Goal: Information Seeking & Learning: Learn about a topic

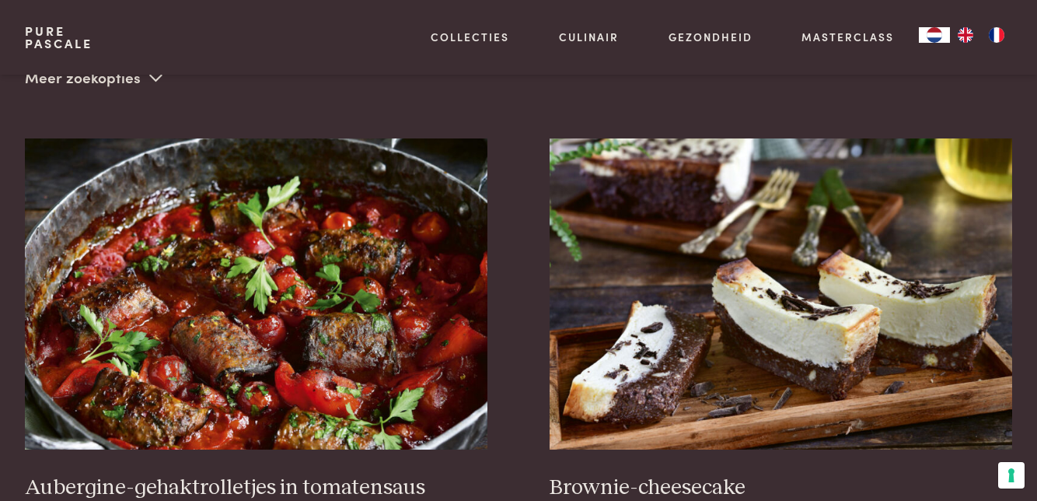
scroll to position [397, 0]
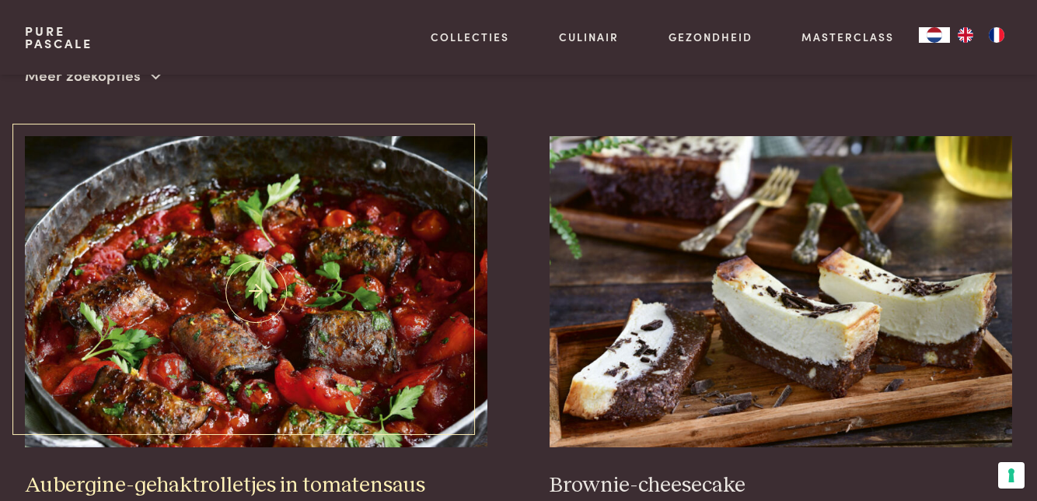
click at [333, 360] on img at bounding box center [256, 291] width 463 height 311
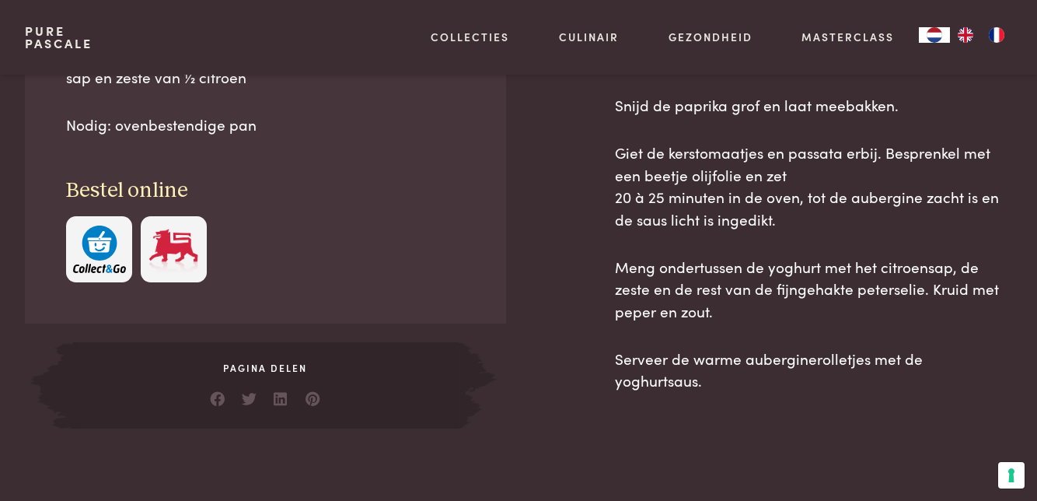
scroll to position [1070, 0]
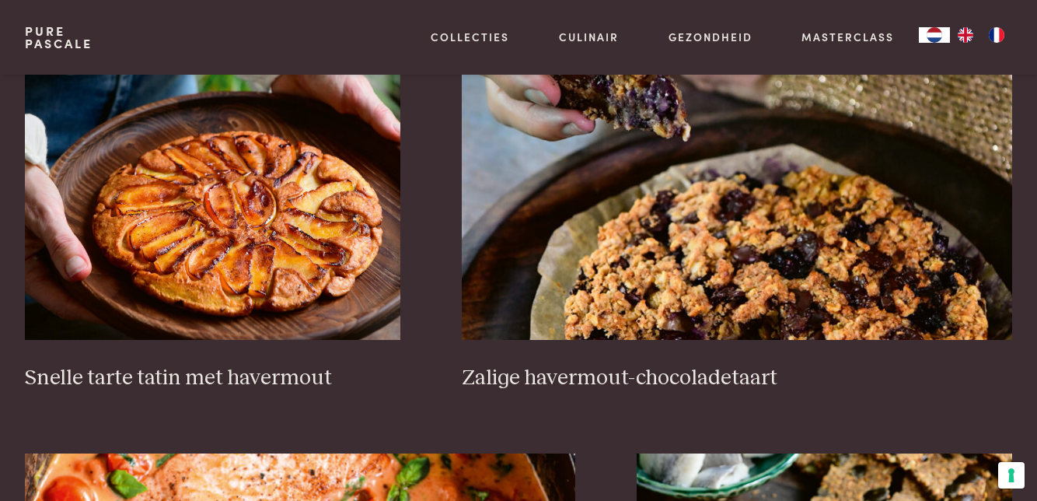
scroll to position [2231, 0]
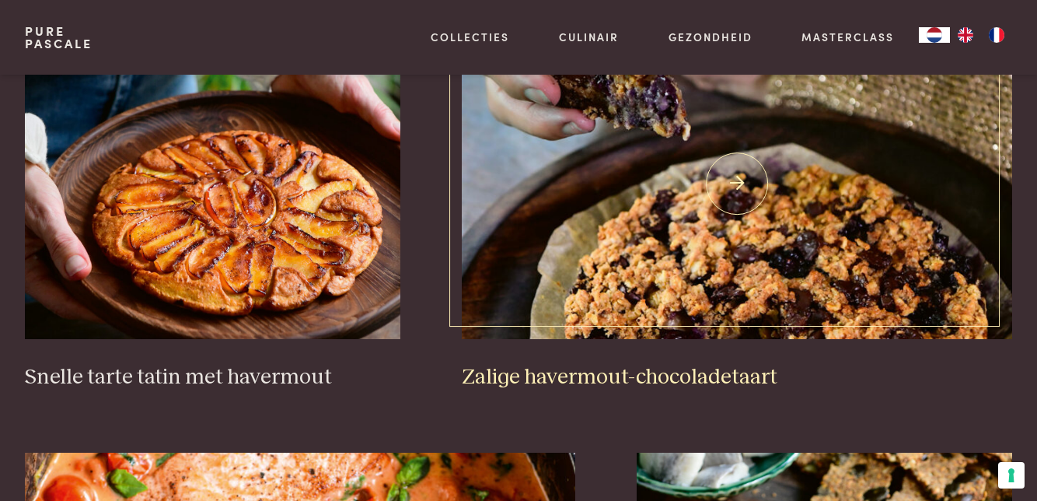
click at [786, 365] on h3 "Zalige havermout-chocoladetaart" at bounding box center [737, 377] width 550 height 27
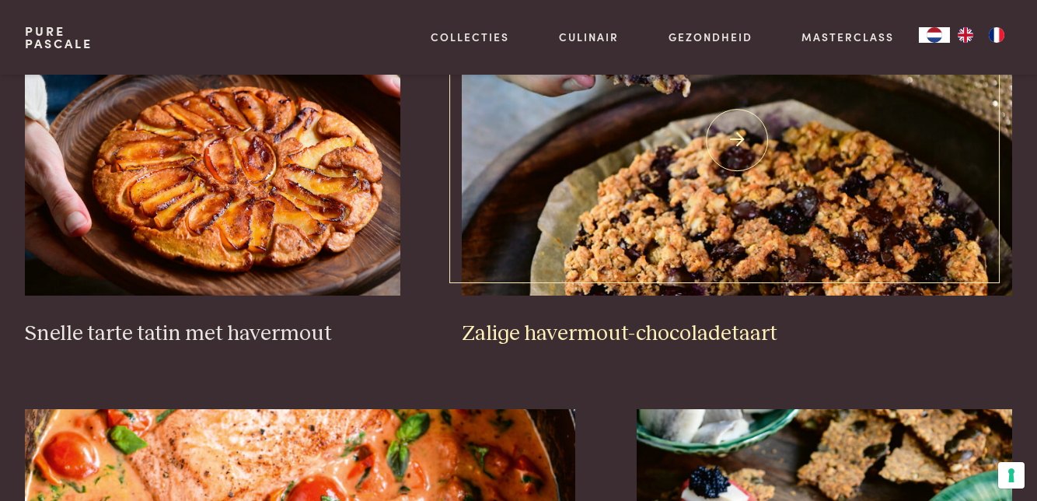
scroll to position [2296, 0]
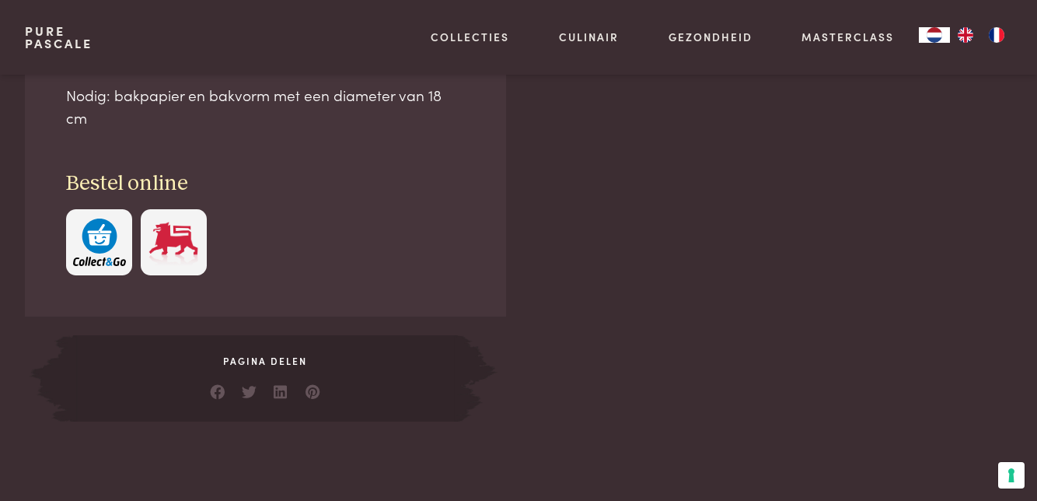
scroll to position [979, 0]
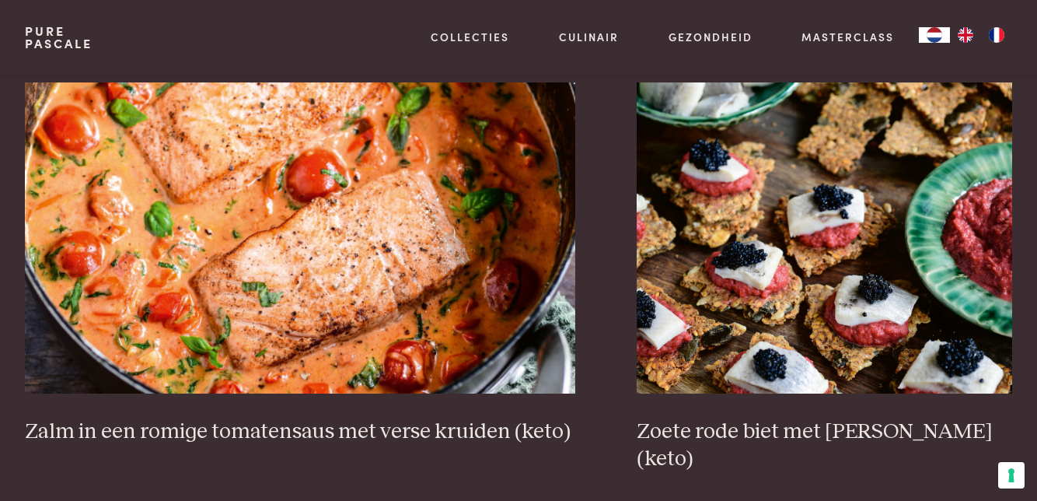
scroll to position [2602, 0]
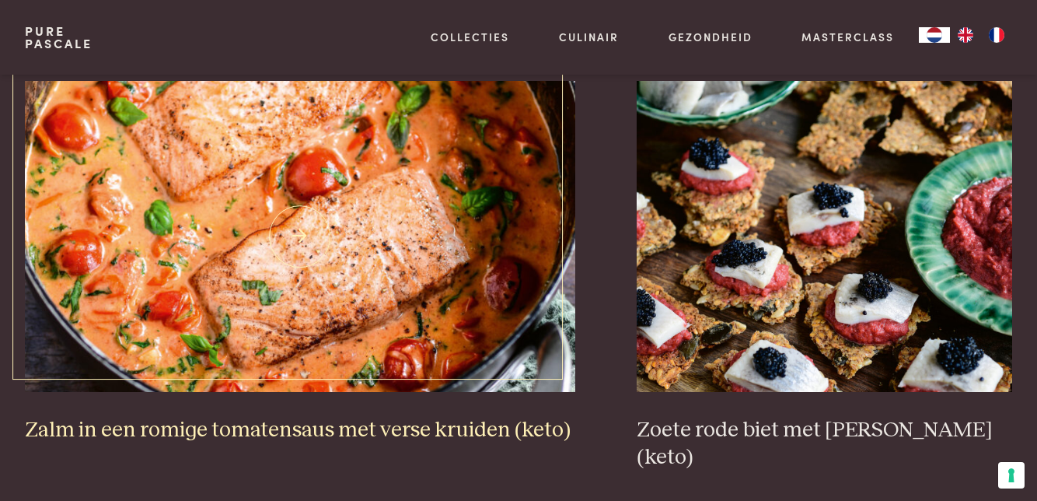
click at [351, 259] on img at bounding box center [300, 236] width 550 height 311
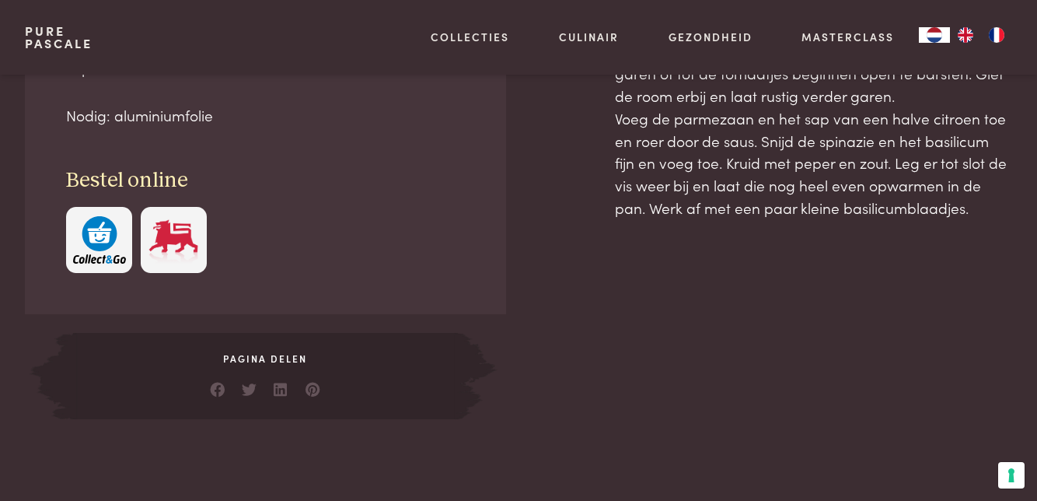
scroll to position [891, 0]
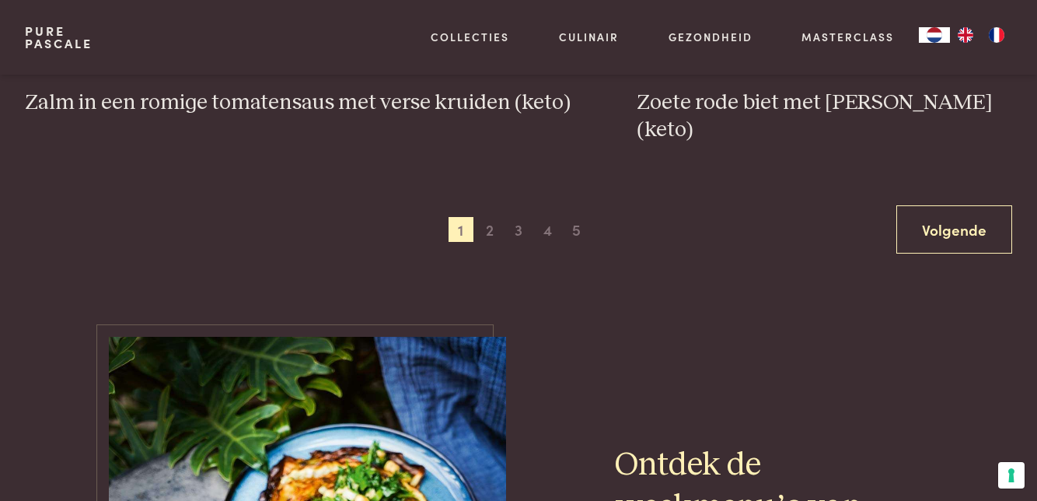
scroll to position [2930, 0]
click at [472, 216] on span "1" at bounding box center [461, 228] width 25 height 25
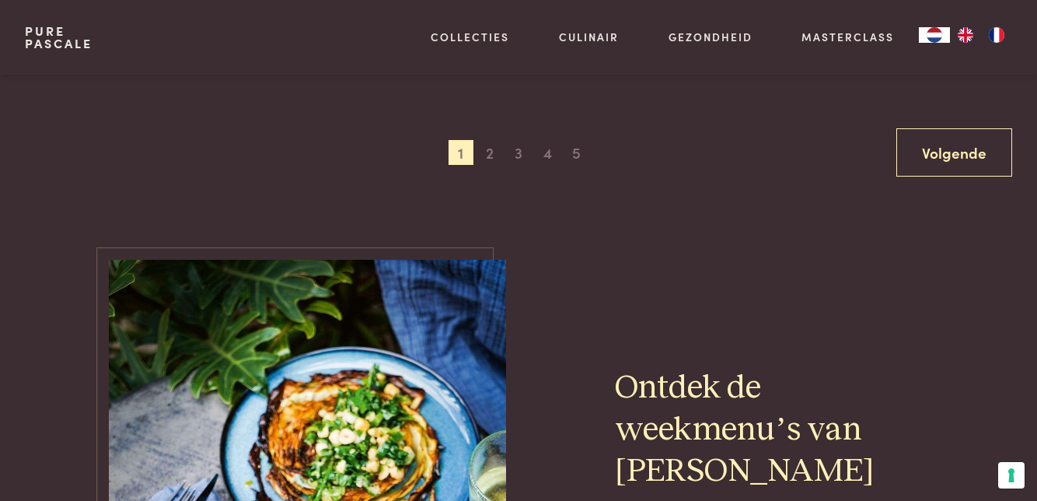
scroll to position [3008, 0]
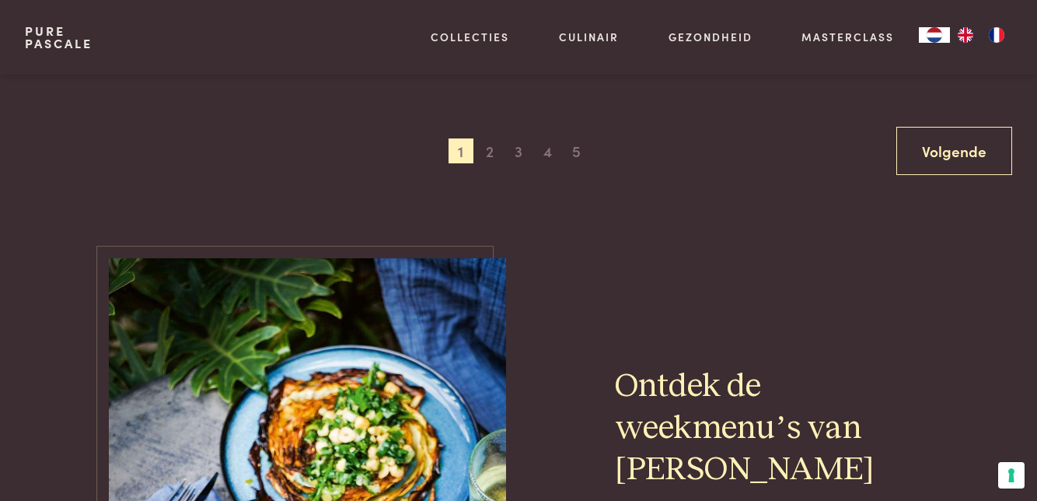
click at [959, 132] on link "Volgende" at bounding box center [954, 151] width 116 height 49
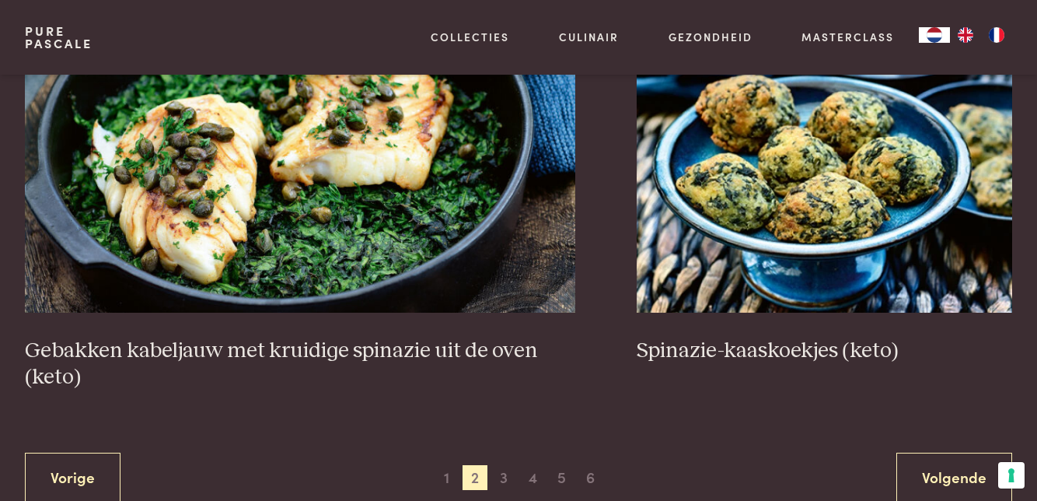
scroll to position [2710, 0]
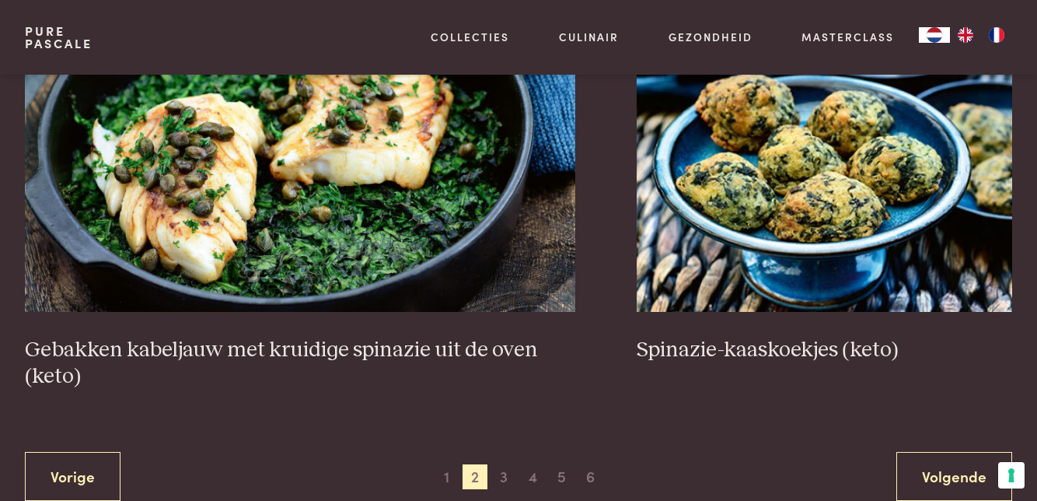
click at [958, 480] on link "Volgende" at bounding box center [954, 476] width 116 height 49
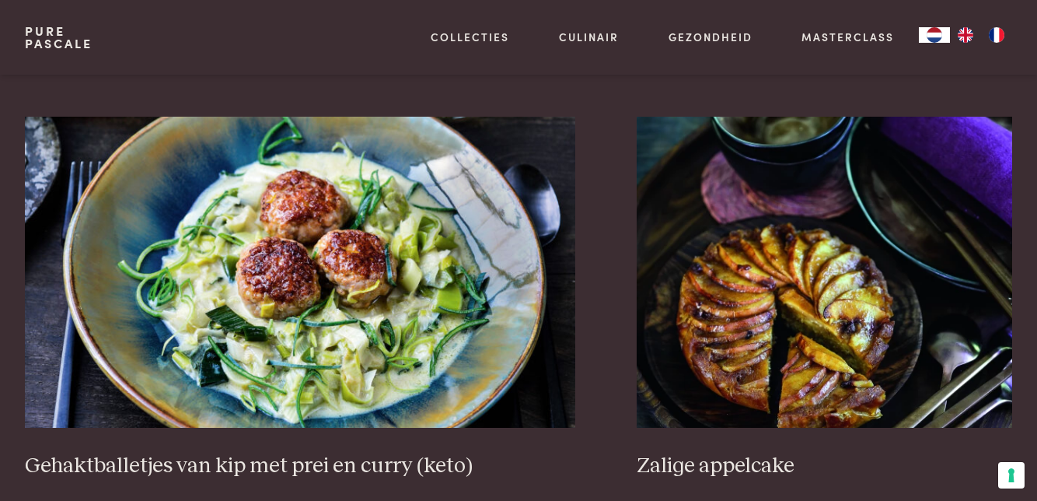
scroll to position [2648, 0]
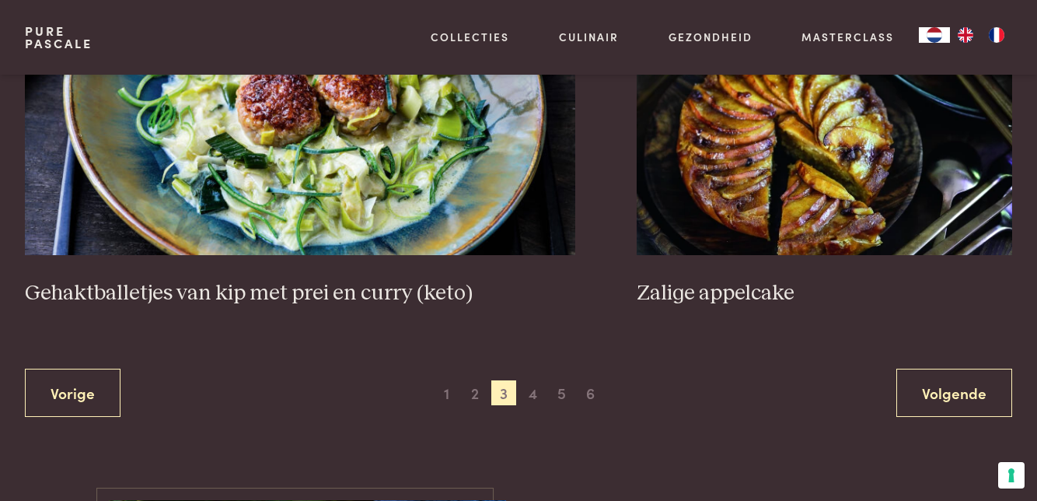
click at [966, 392] on link "Volgende" at bounding box center [954, 393] width 116 height 49
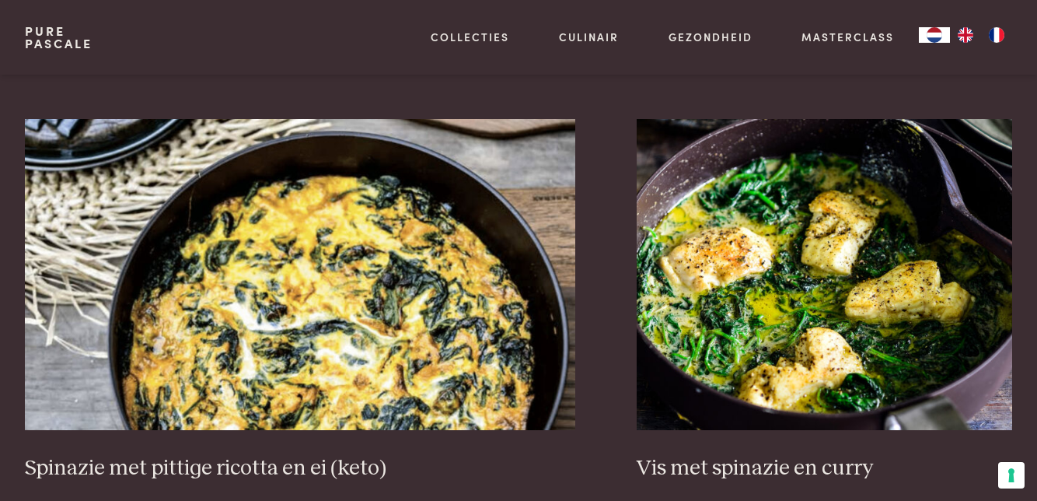
scroll to position [1279, 0]
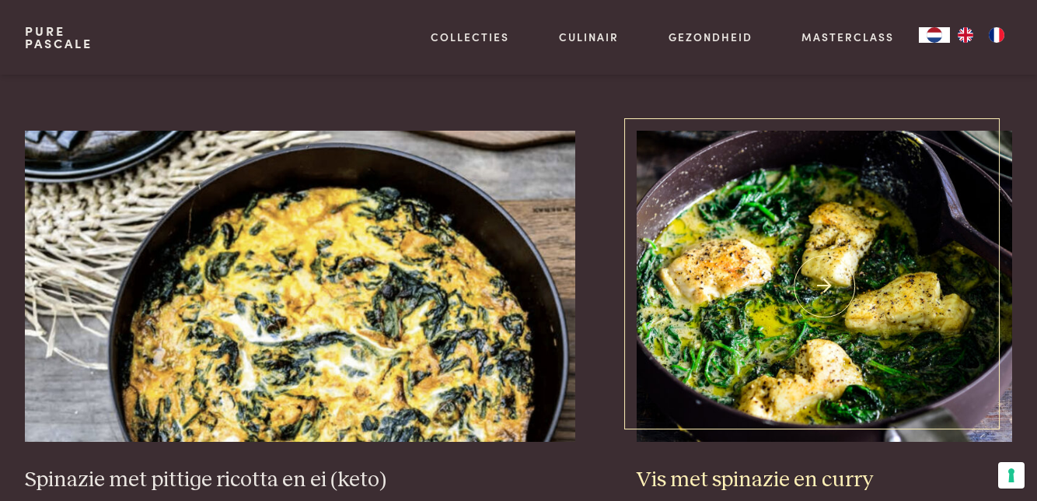
click at [865, 303] on img at bounding box center [825, 286] width 376 height 311
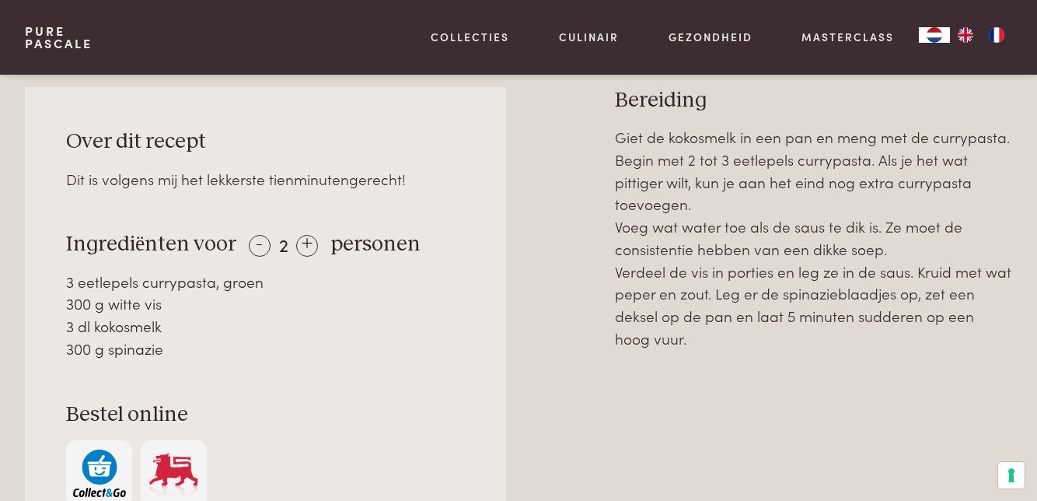
scroll to position [686, 0]
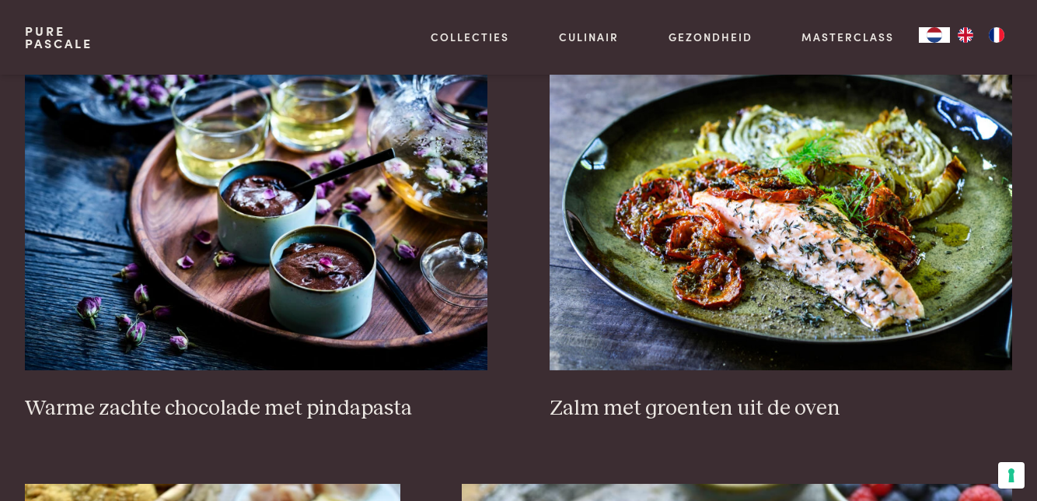
scroll to position [1777, 0]
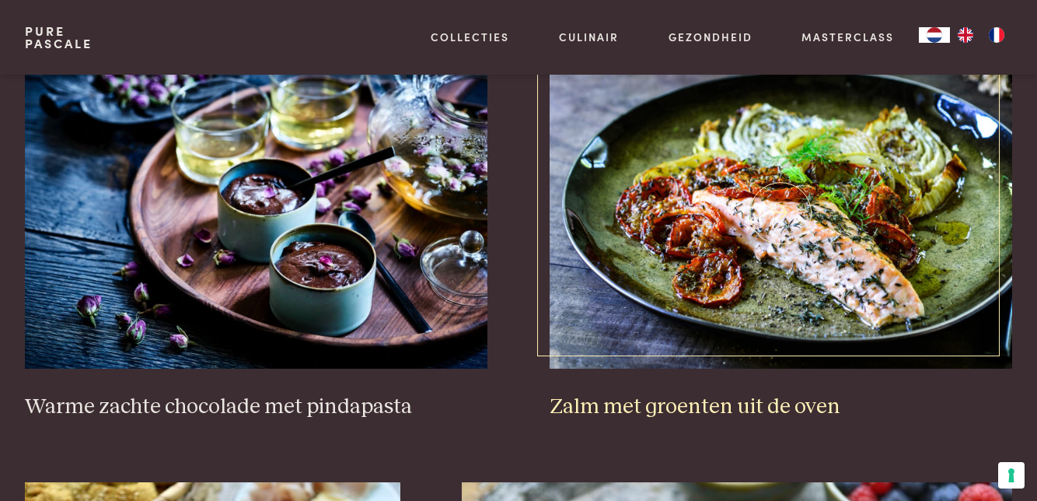
click at [852, 263] on img at bounding box center [781, 213] width 463 height 311
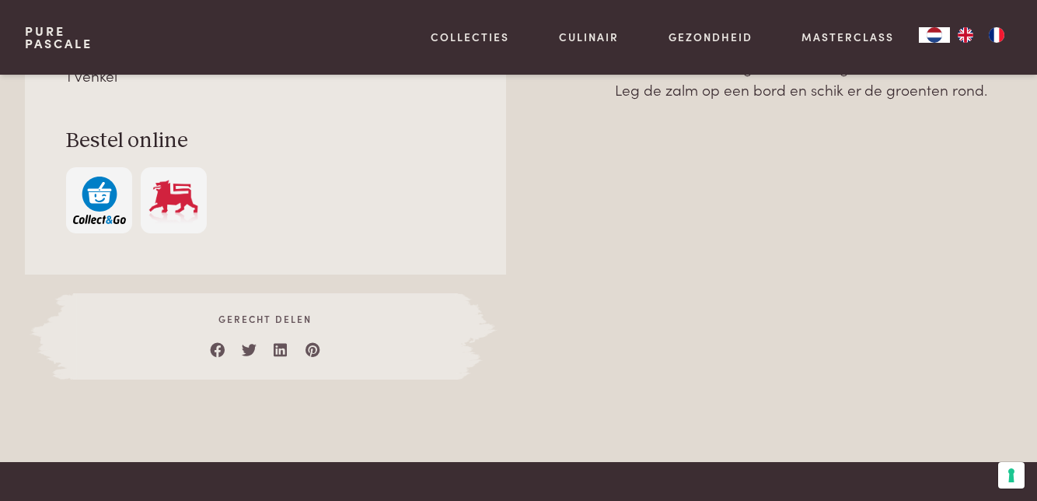
scroll to position [917, 0]
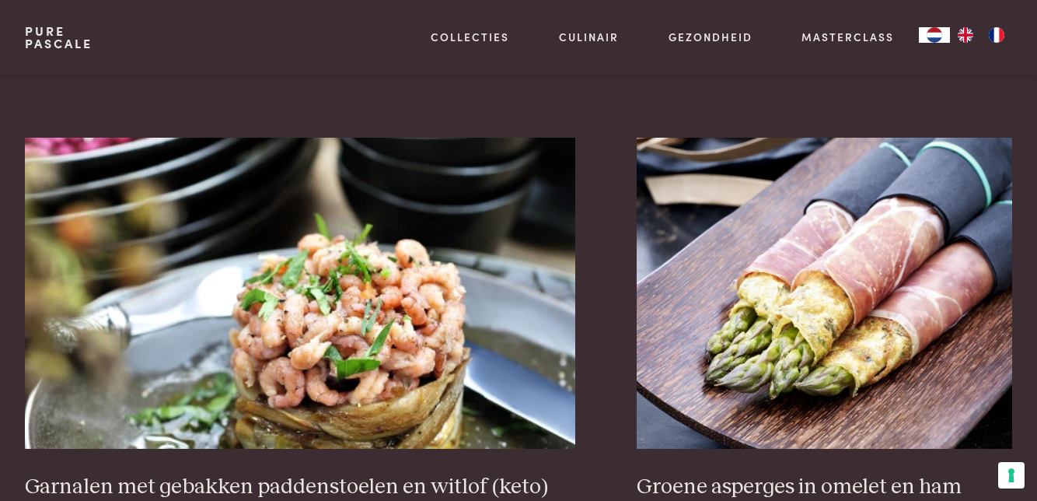
scroll to position [2546, 0]
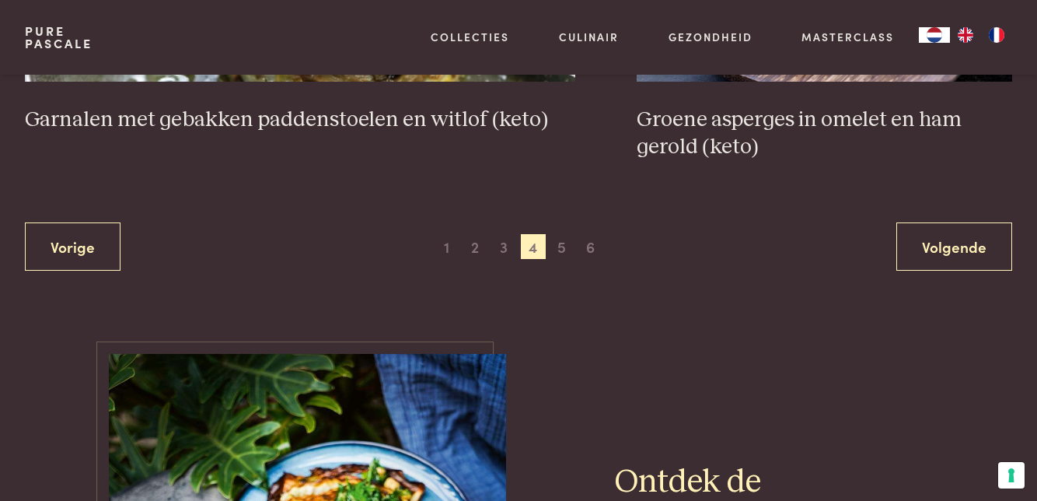
click at [956, 256] on link "Volgende" at bounding box center [954, 246] width 116 height 49
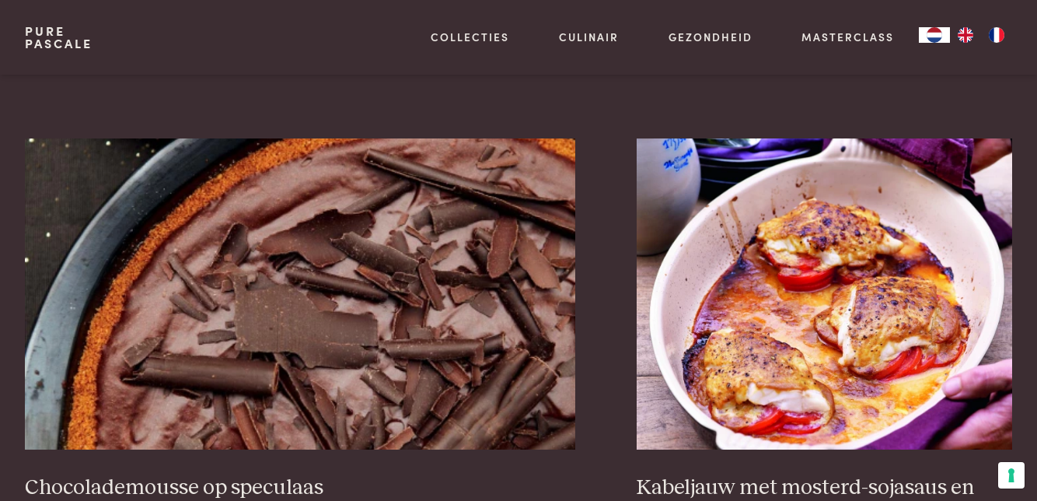
scroll to position [2600, 0]
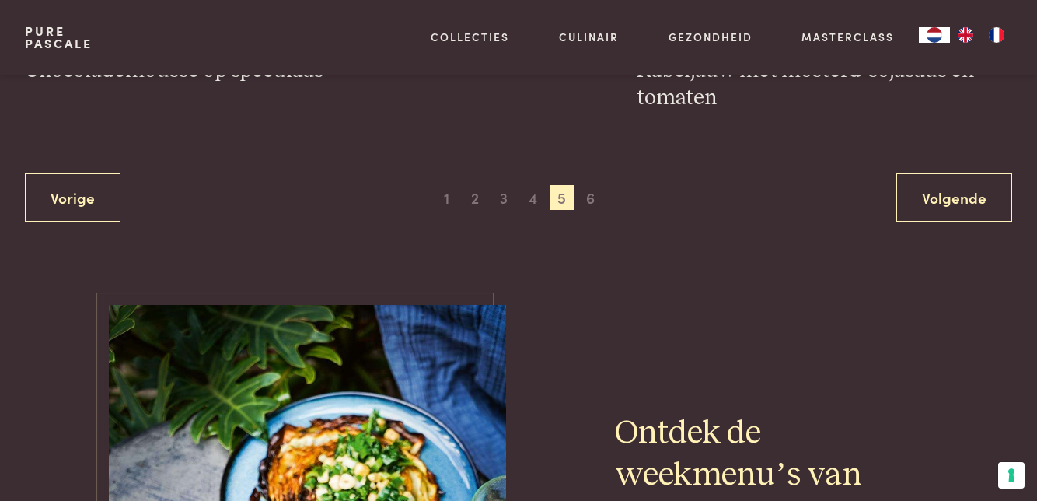
click at [963, 197] on link "Volgende" at bounding box center [954, 197] width 116 height 49
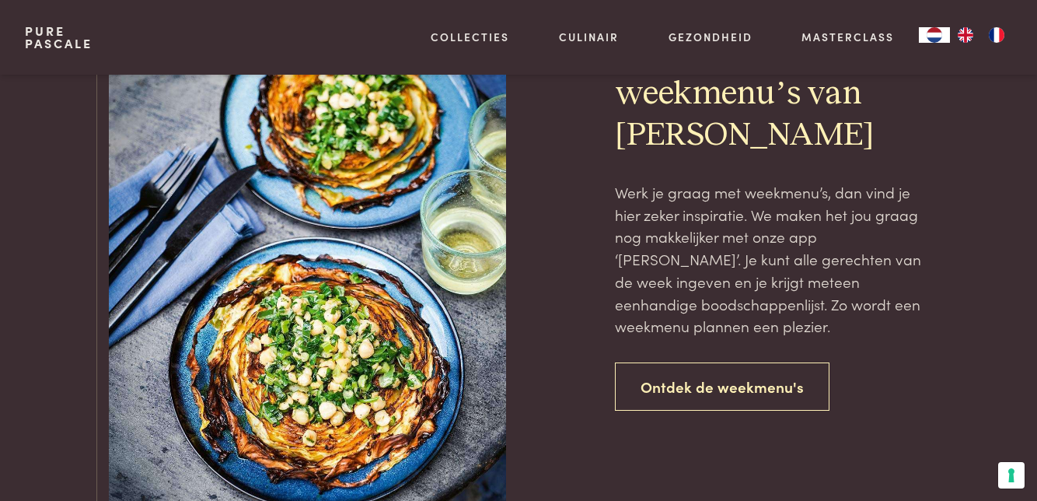
scroll to position [1166, 0]
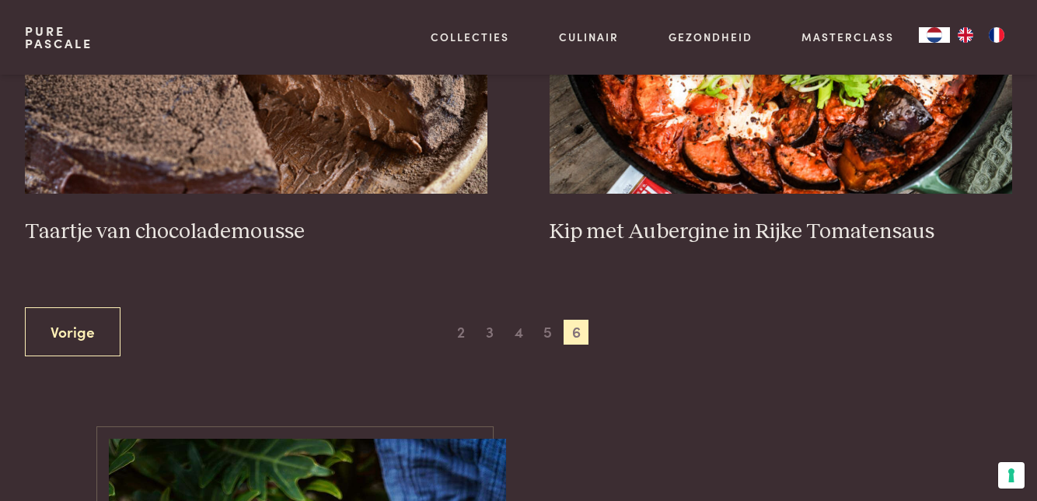
scroll to position [635, 0]
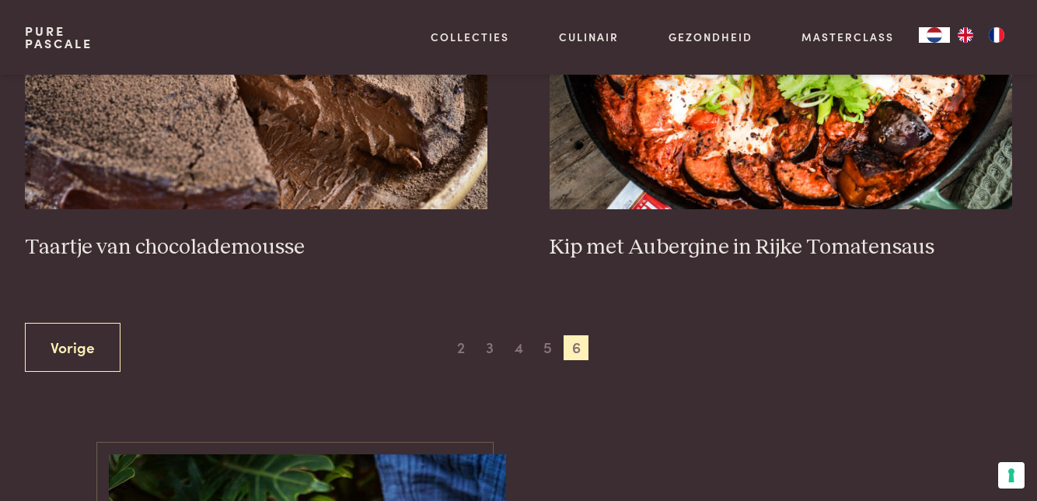
scroll to position [566, 0]
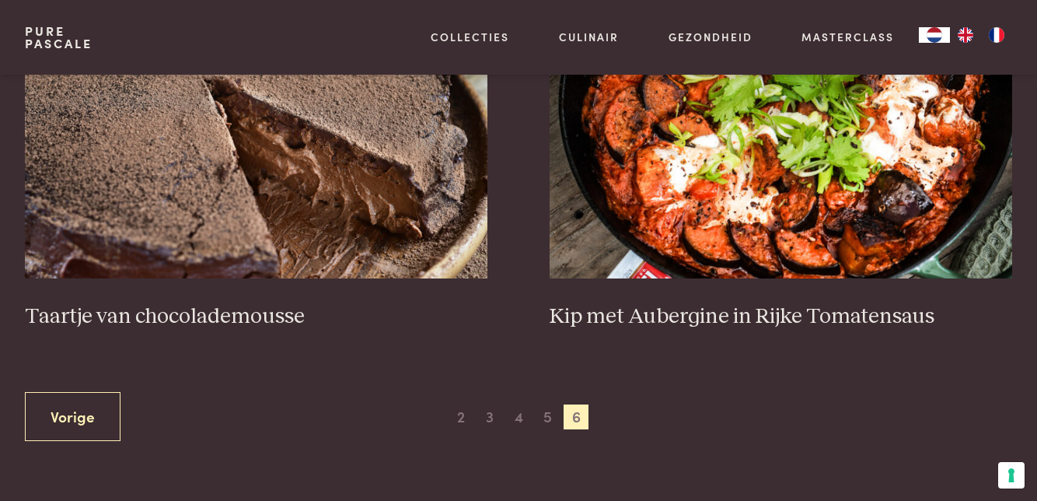
scroll to position [472, 0]
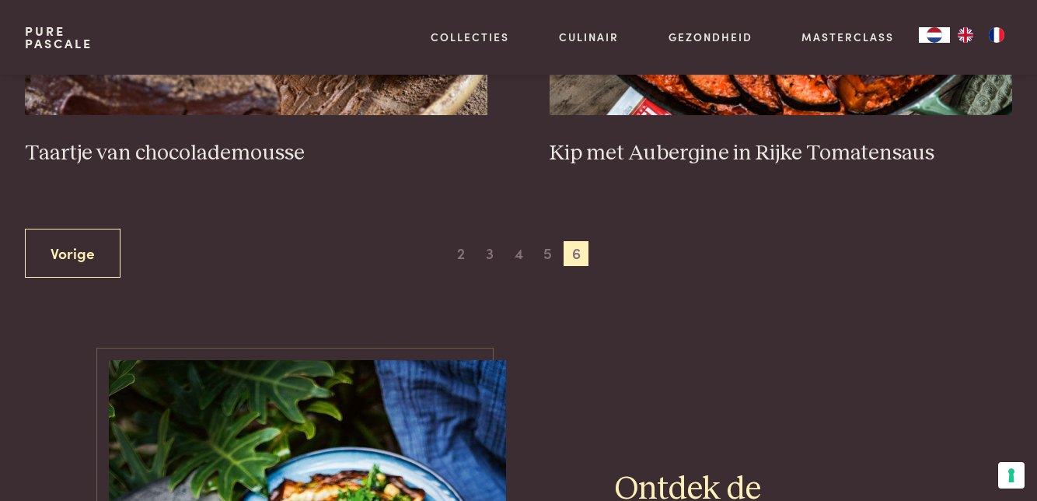
scroll to position [701, 0]
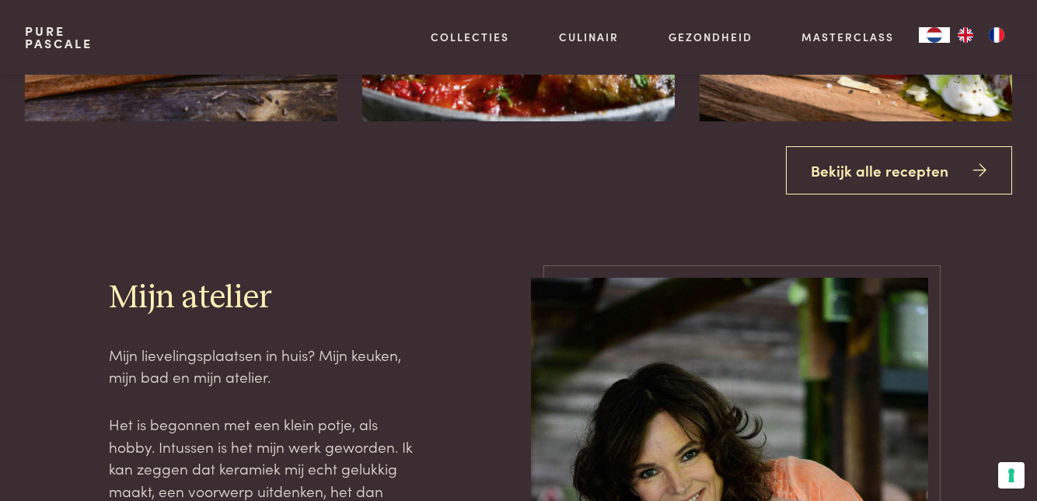
scroll to position [1972, 0]
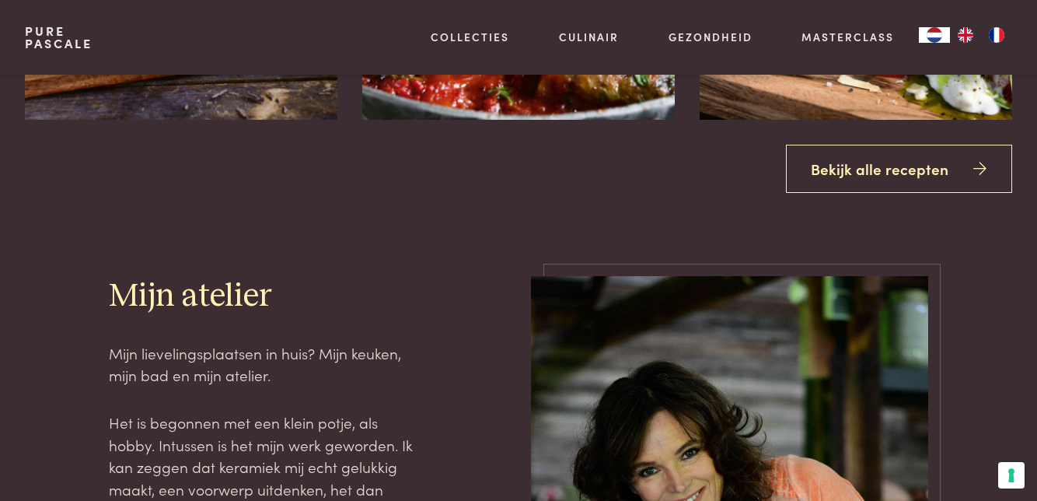
click at [900, 194] on link "Bekijk alle recepten" at bounding box center [899, 169] width 227 height 49
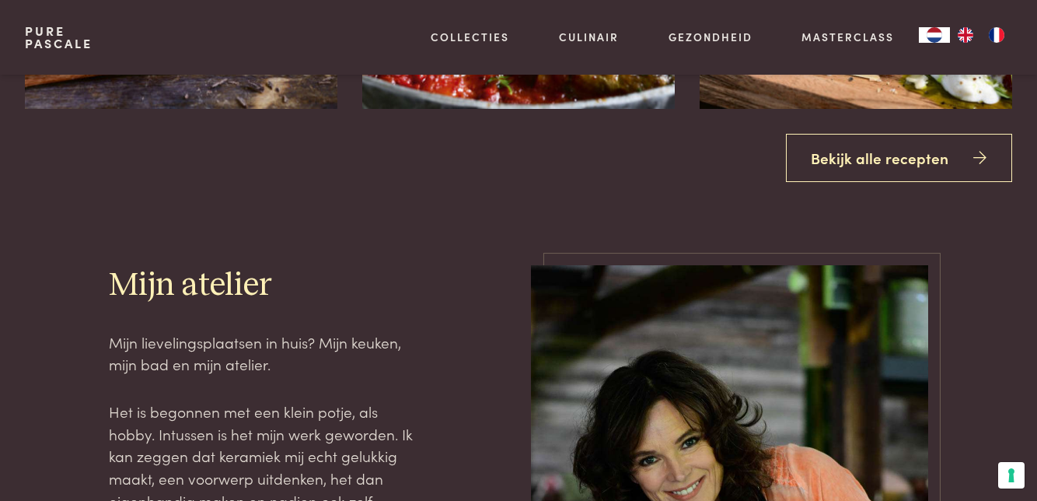
scroll to position [2037, 0]
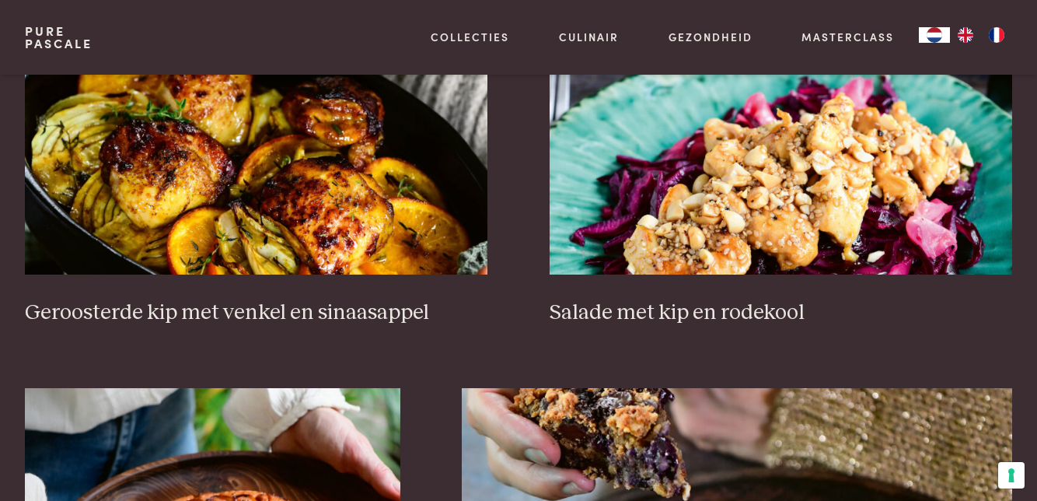
scroll to position [1869, 0]
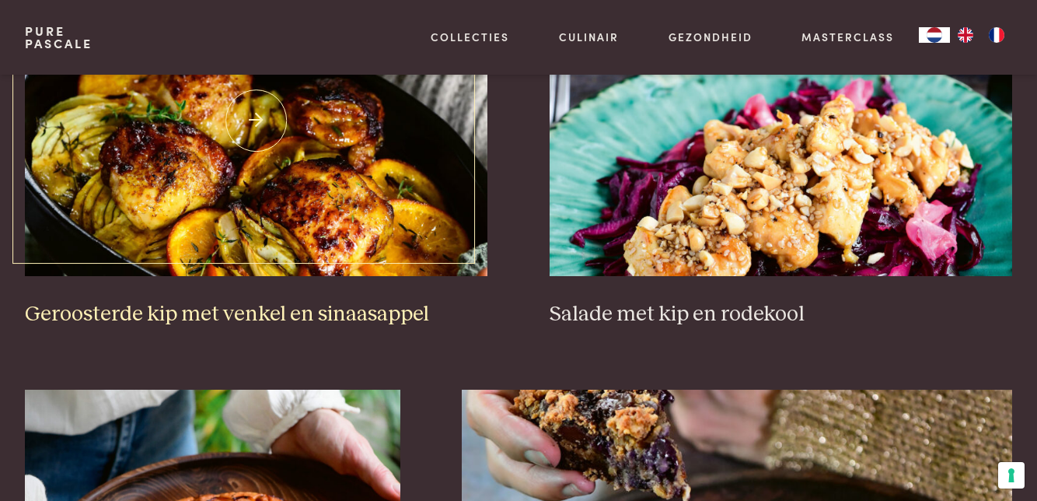
click at [261, 186] on img at bounding box center [256, 120] width 463 height 311
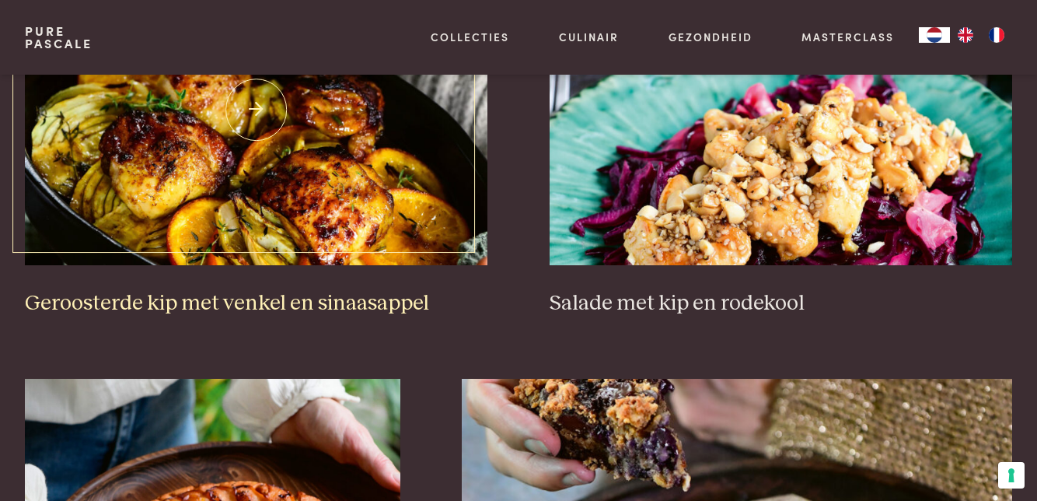
scroll to position [1934, 0]
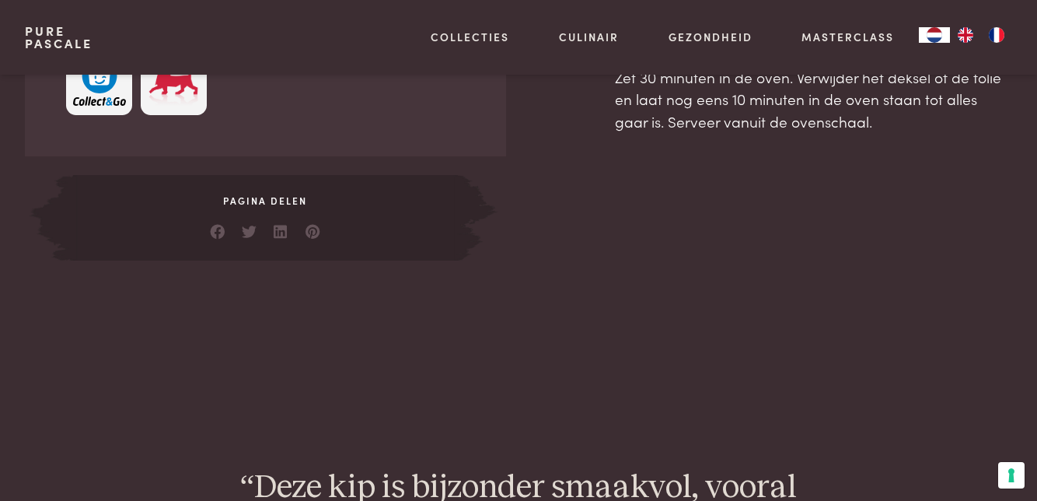
scroll to position [1008, 0]
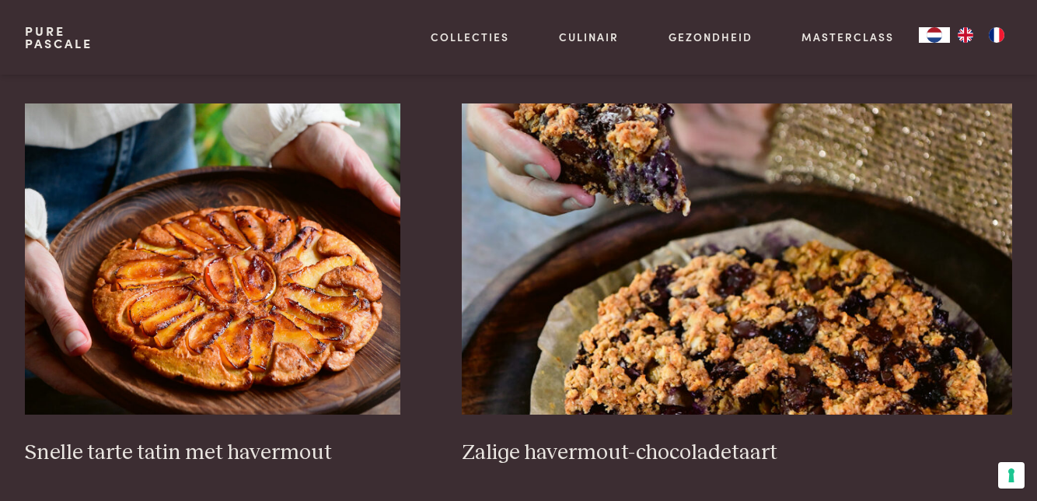
scroll to position [2221, 0]
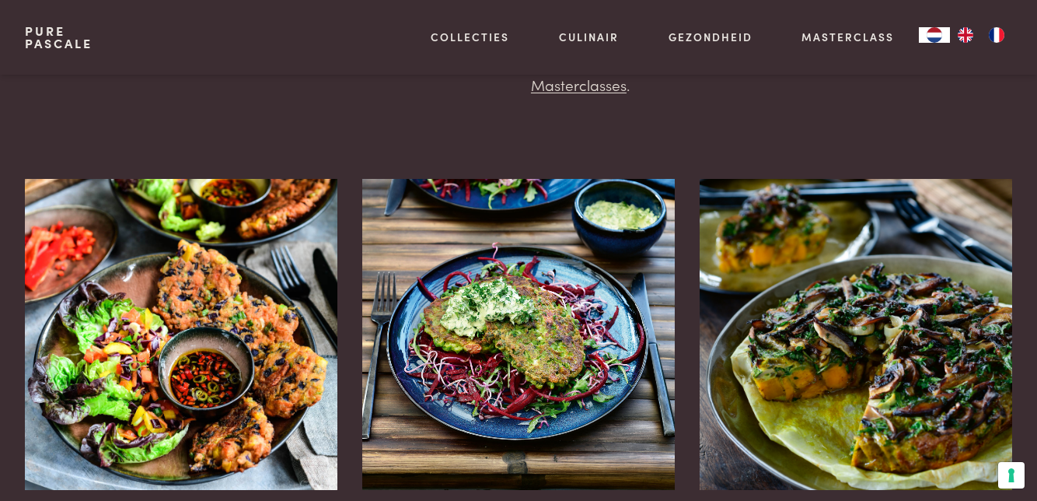
scroll to position [278, 0]
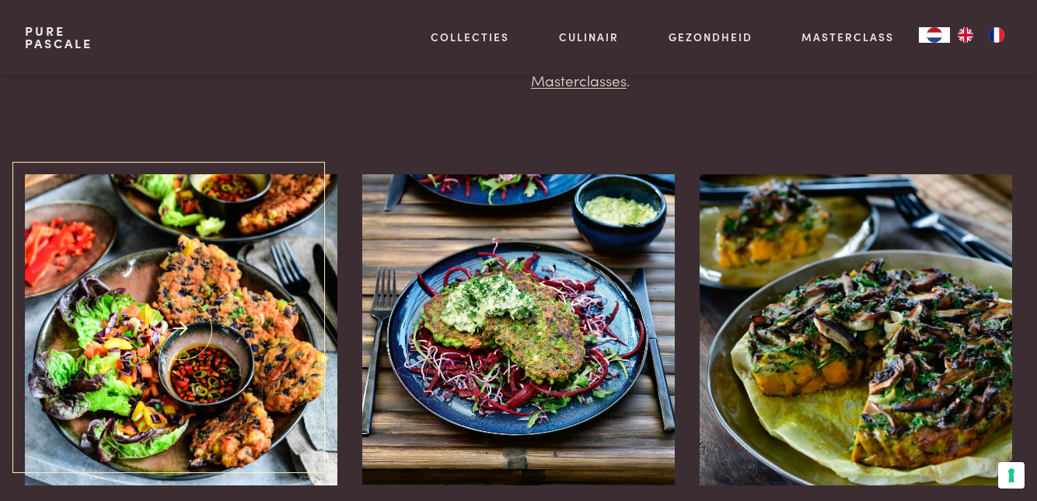
click at [203, 328] on img at bounding box center [181, 329] width 313 height 311
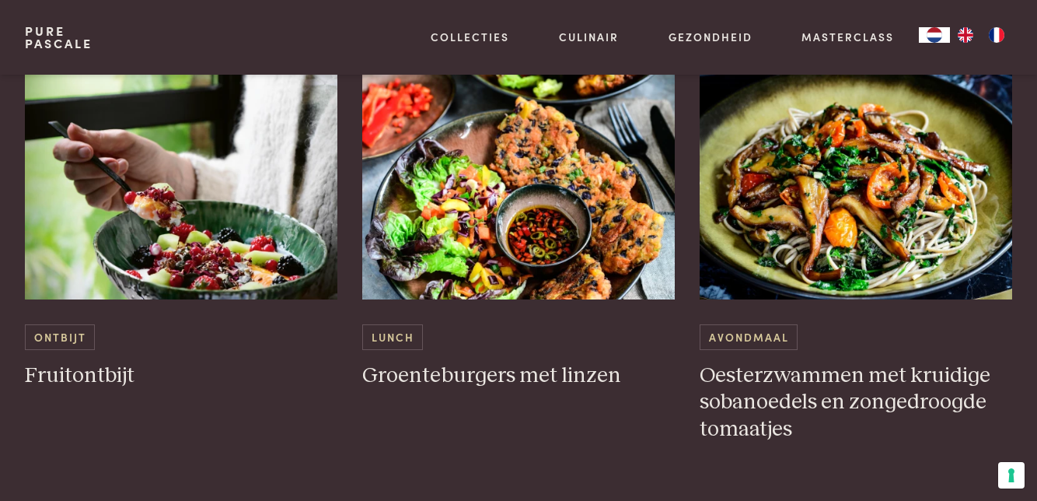
scroll to position [1686, 0]
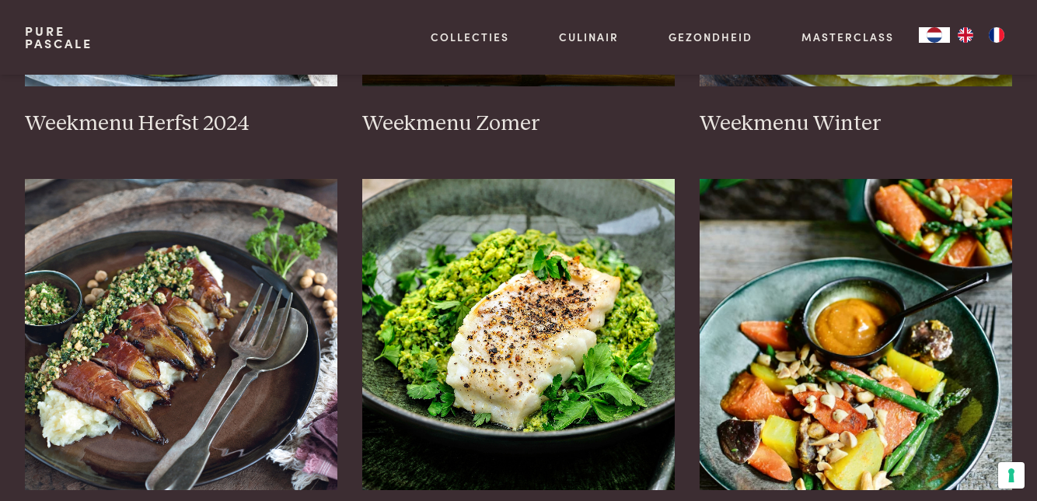
scroll to position [678, 0]
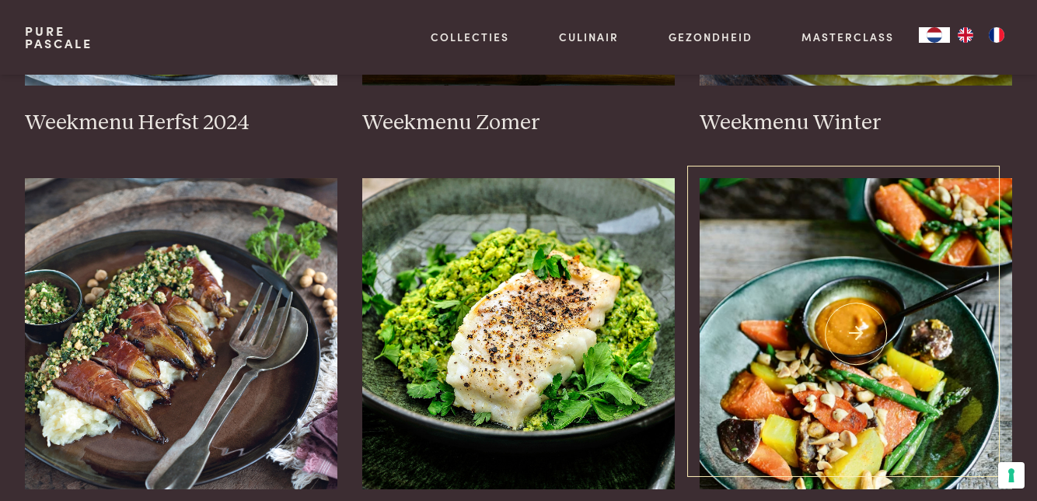
click at [875, 397] on img at bounding box center [856, 333] width 313 height 311
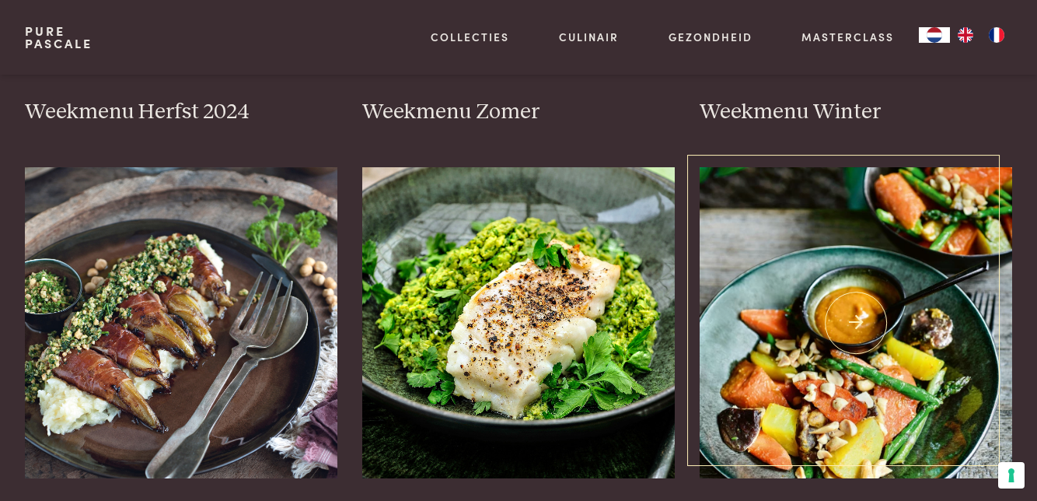
scroll to position [743, 0]
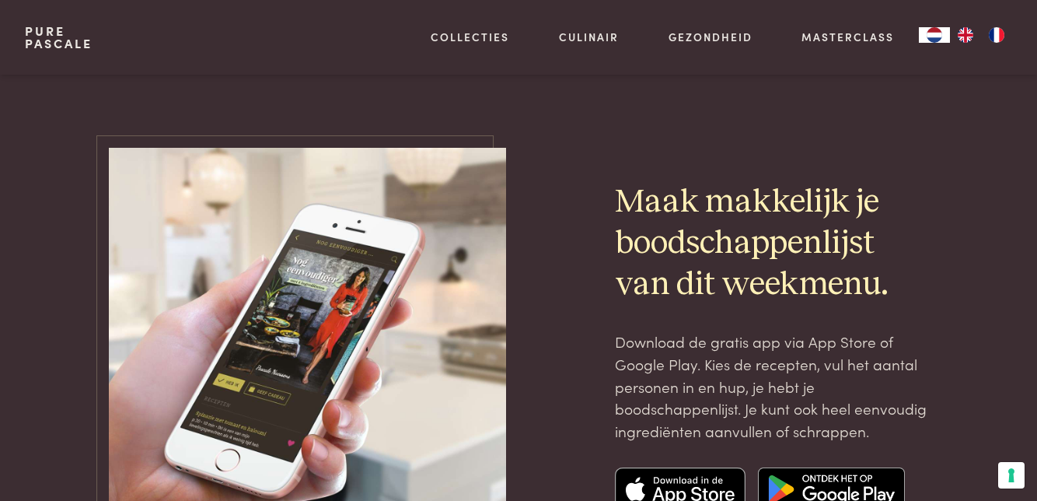
scroll to position [5151, 0]
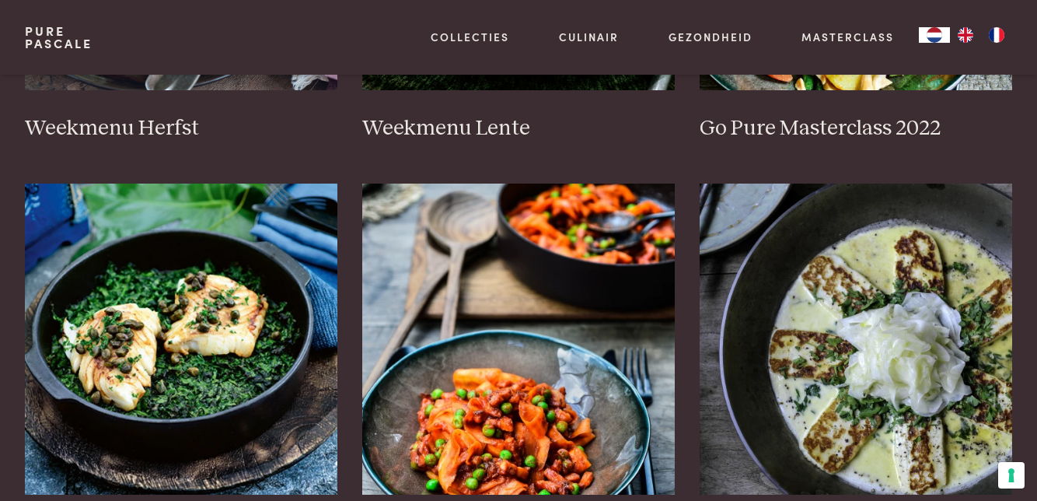
scroll to position [1073, 0]
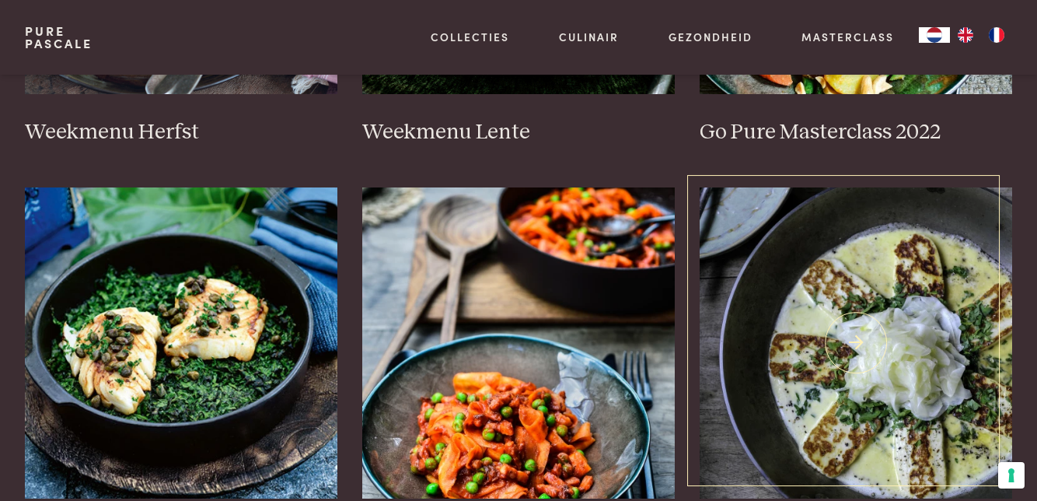
click at [924, 341] on img at bounding box center [856, 342] width 313 height 311
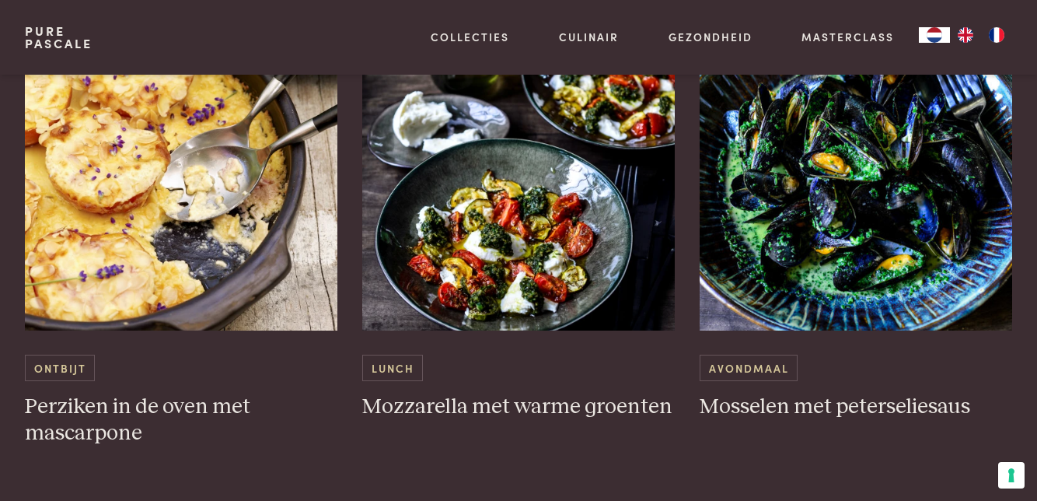
scroll to position [4146, 0]
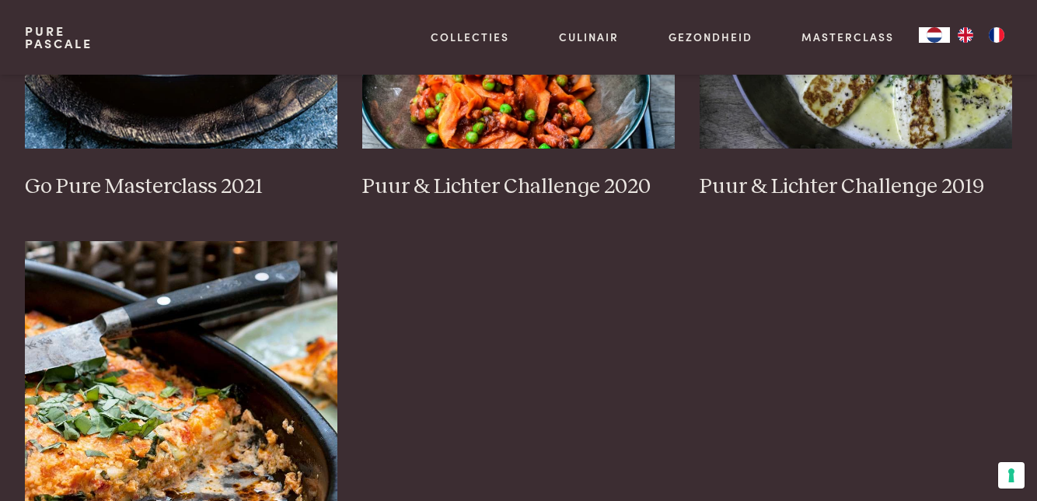
scroll to position [1439, 0]
